Goal: Browse casually

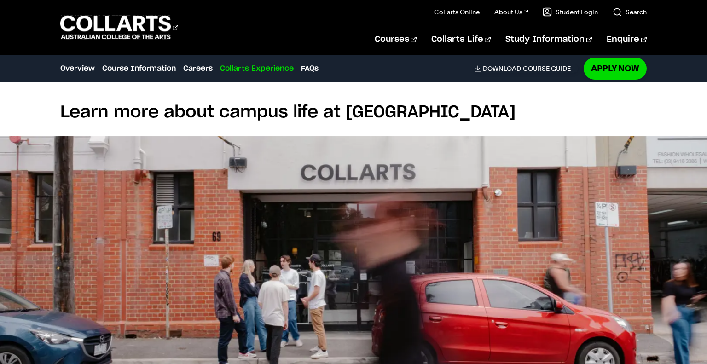
scroll to position [2144, 0]
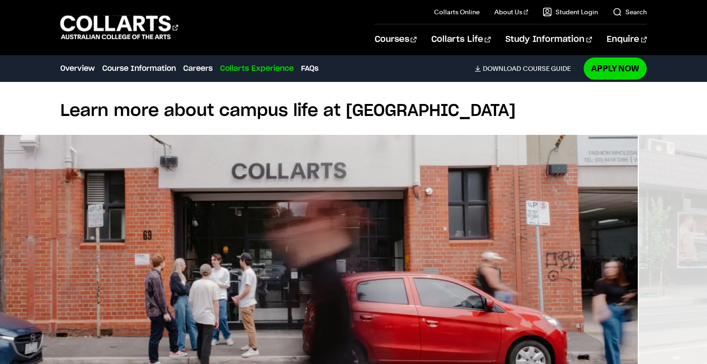
click at [311, 235] on img at bounding box center [284, 259] width 707 height 248
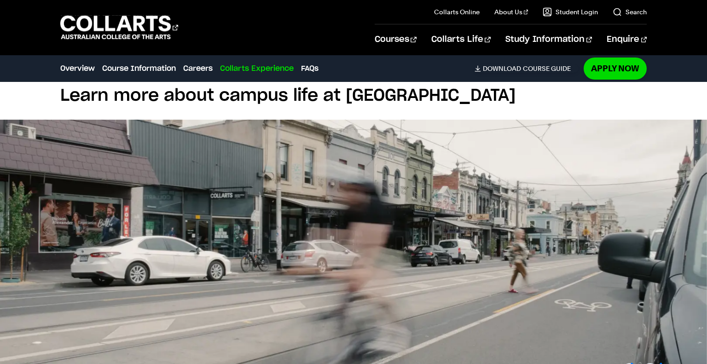
click at [282, 219] on img at bounding box center [353, 244] width 707 height 248
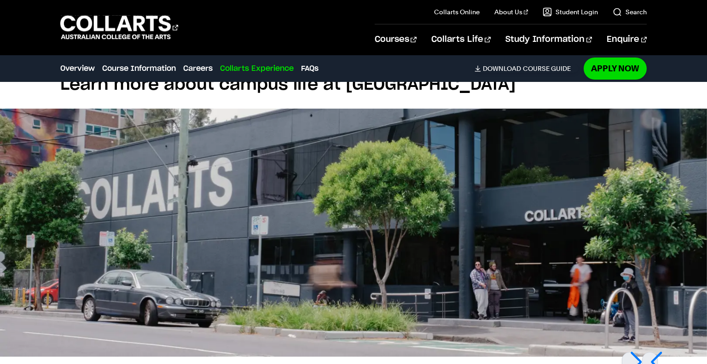
scroll to position [2170, 0]
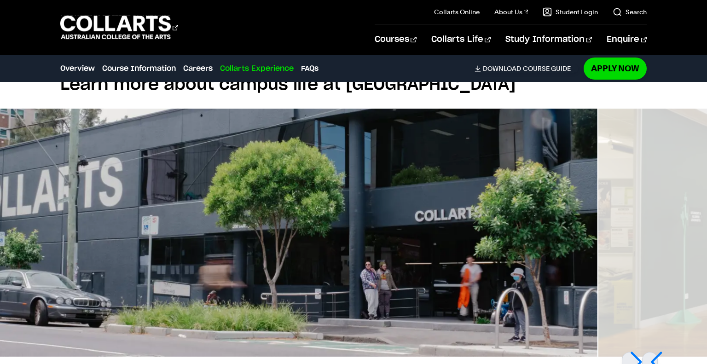
click at [268, 216] on img at bounding box center [243, 233] width 707 height 248
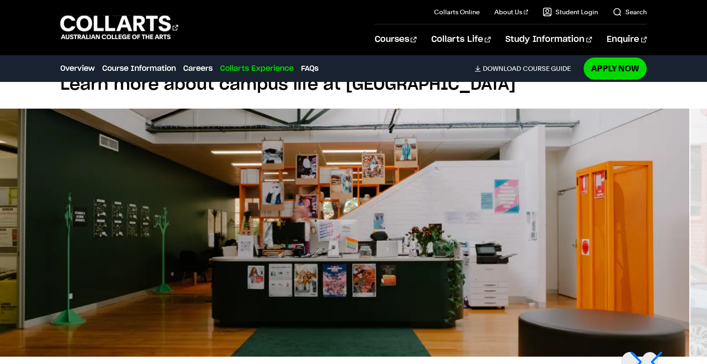
click at [364, 235] on img at bounding box center [336, 233] width 707 height 248
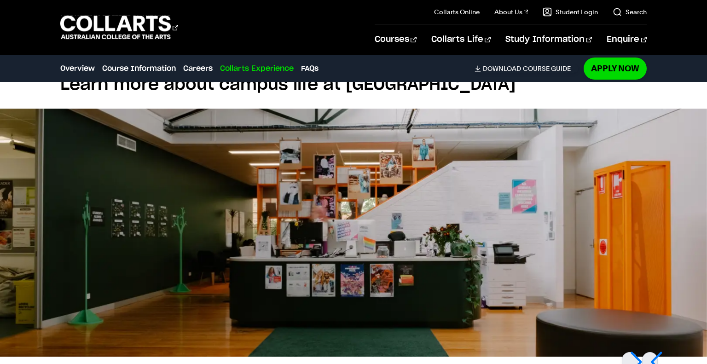
click at [331, 201] on img at bounding box center [353, 233] width 707 height 248
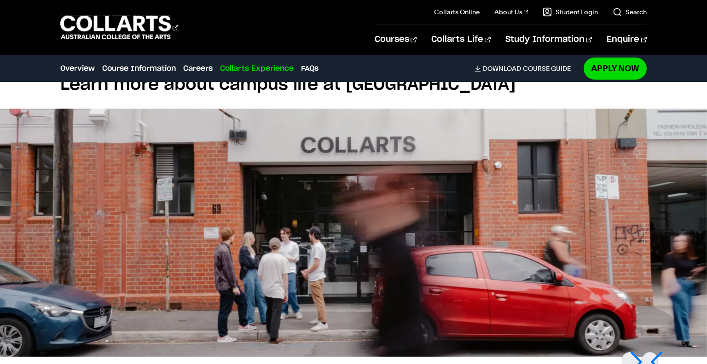
click at [292, 196] on img at bounding box center [353, 233] width 707 height 248
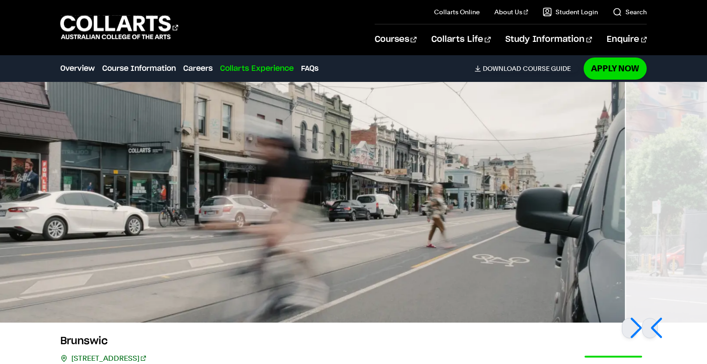
click at [318, 228] on img at bounding box center [271, 199] width 707 height 248
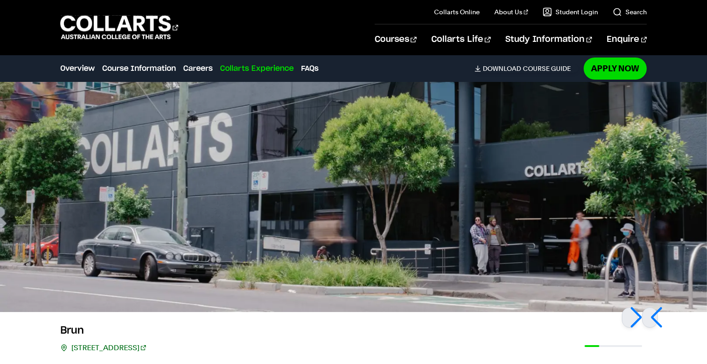
scroll to position [2215, 0]
click at [335, 207] on img at bounding box center [353, 188] width 707 height 248
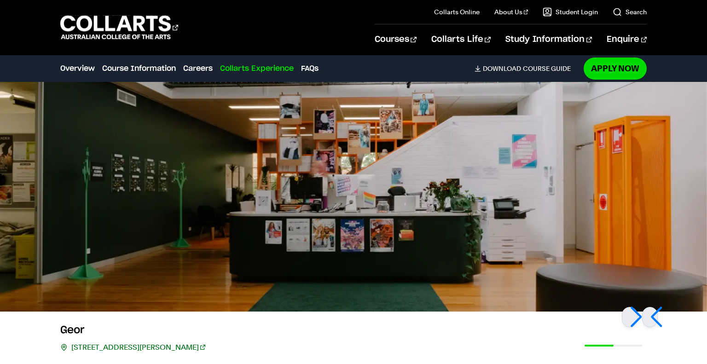
click at [395, 199] on img at bounding box center [353, 188] width 707 height 248
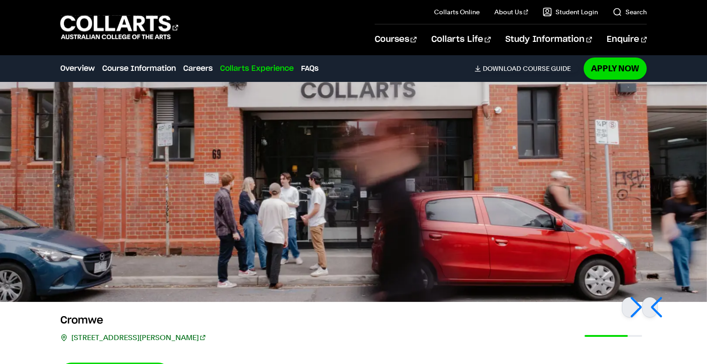
click at [441, 175] on img at bounding box center [353, 178] width 707 height 248
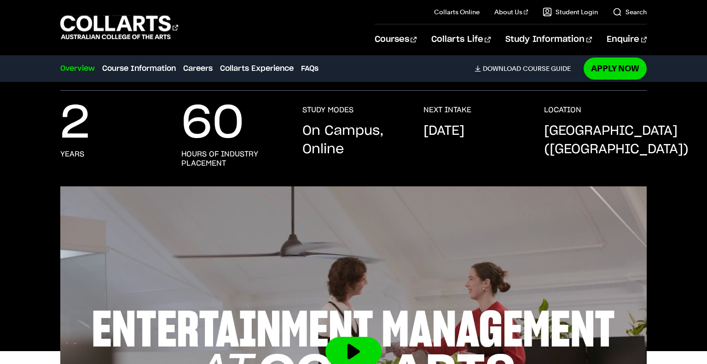
scroll to position [0, 0]
